Goal: Information Seeking & Learning: Learn about a topic

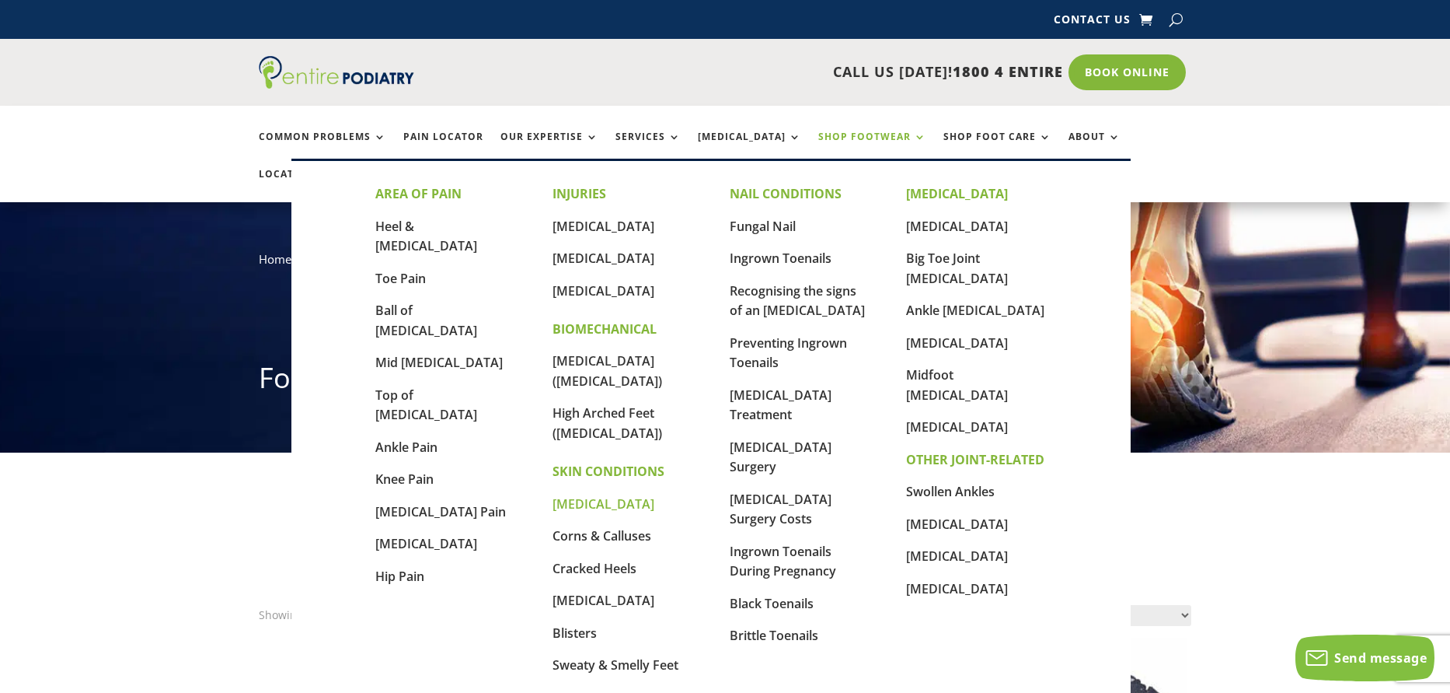
click at [567, 495] on link "[MEDICAL_DATA]" at bounding box center [604, 503] width 102 height 17
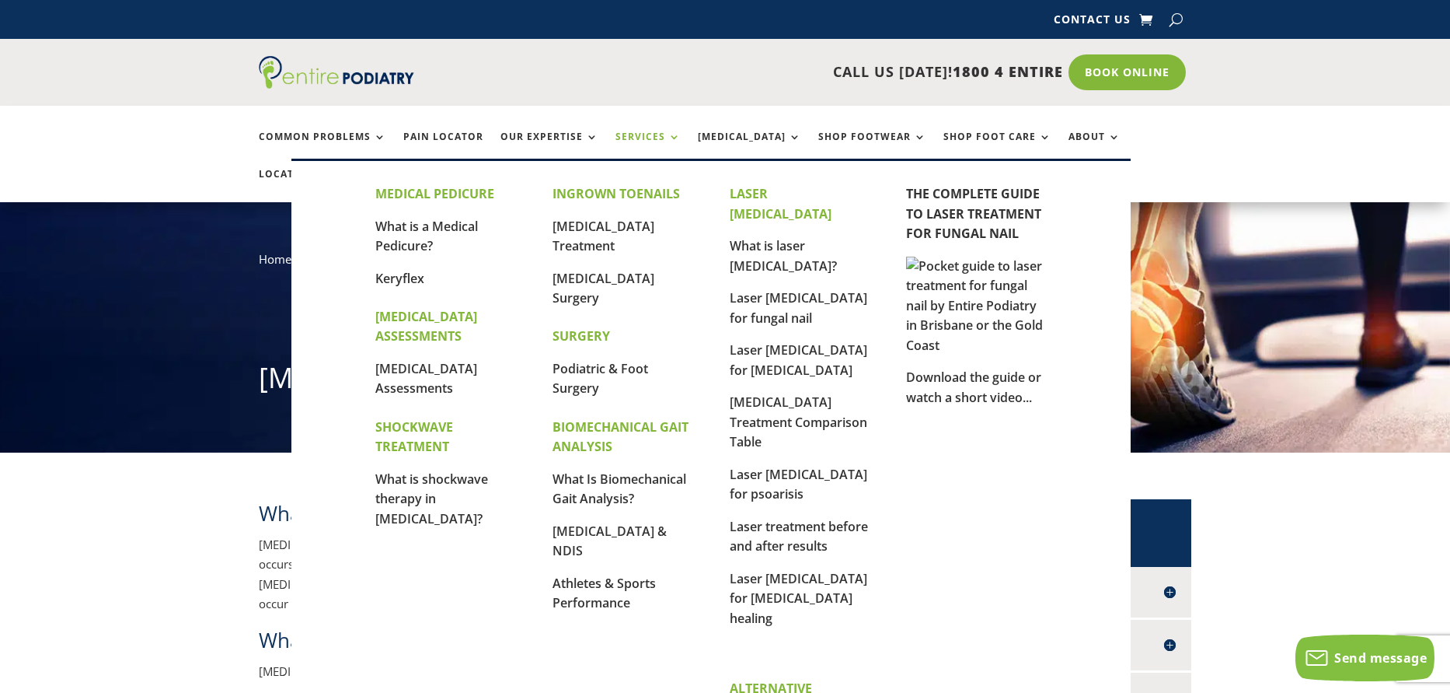
click at [644, 134] on link "Services" at bounding box center [648, 147] width 65 height 33
